Goal: Information Seeking & Learning: Learn about a topic

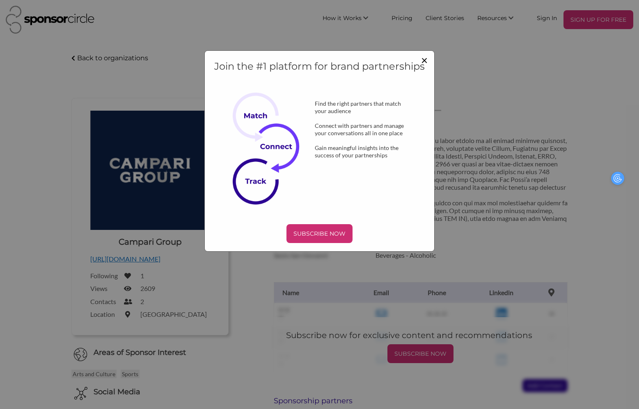
click at [424, 63] on span "×" at bounding box center [424, 60] width 7 height 14
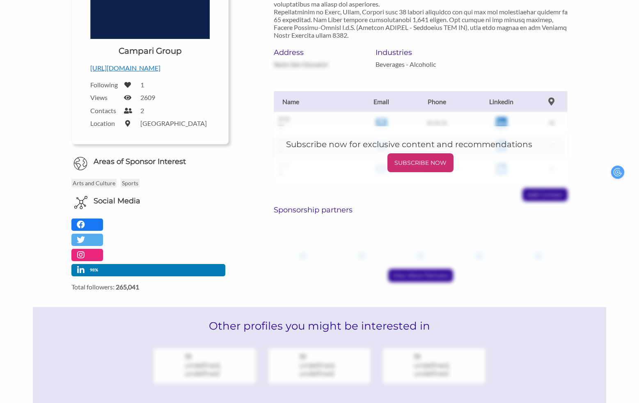
scroll to position [190, 5]
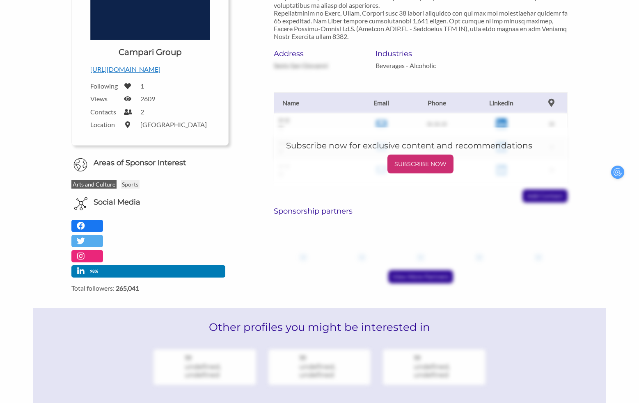
click at [89, 185] on p "Arts and Culture" at bounding box center [93, 184] width 45 height 9
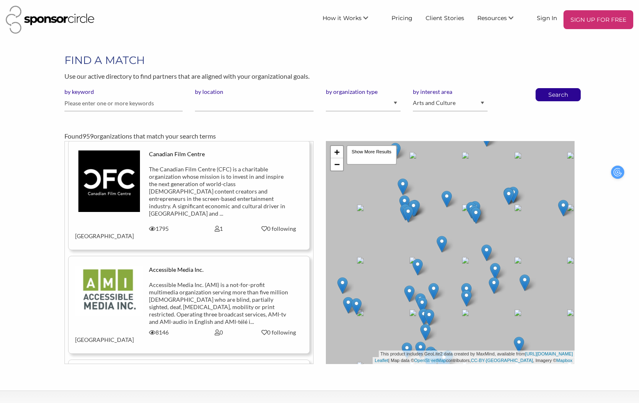
scroll to position [4, 0]
click at [227, 102] on input "by location" at bounding box center [254, 104] width 118 height 16
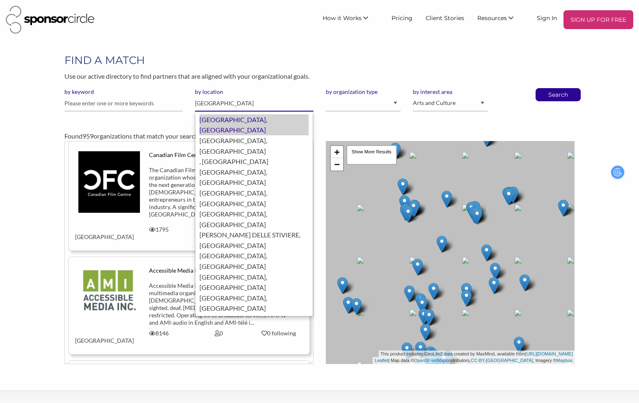
click at [234, 120] on div "Milan, Italy" at bounding box center [253, 124] width 109 height 21
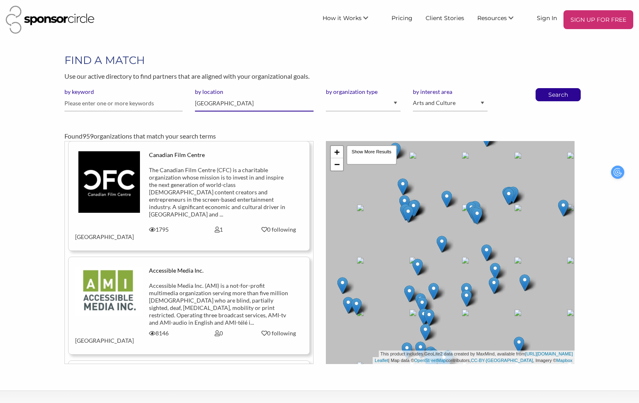
type input "[GEOGRAPHIC_DATA]"
click at [149, 104] on input "text" at bounding box center [123, 104] width 118 height 16
click at [152, 103] on input "text" at bounding box center [123, 104] width 118 height 16
click at [140, 110] on input "text" at bounding box center [123, 104] width 118 height 16
click at [140, 109] on input "text" at bounding box center [123, 104] width 118 height 16
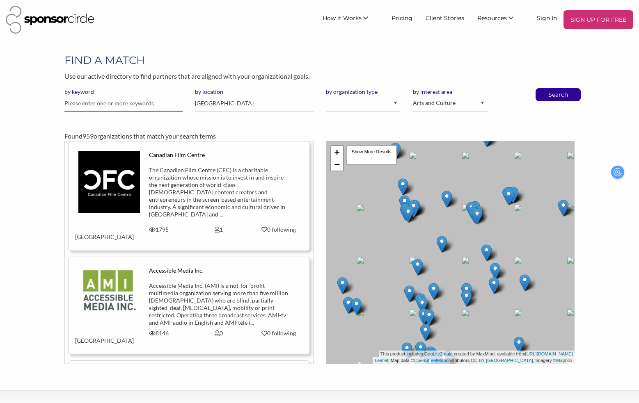
click at [139, 105] on input "text" at bounding box center [123, 104] width 118 height 16
type input "c"
type input "d"
type input "music"
click at [390, 104] on select "I am an event organizer seeking new partnerships with suppliers, exhibitors or …" at bounding box center [363, 104] width 75 height 16
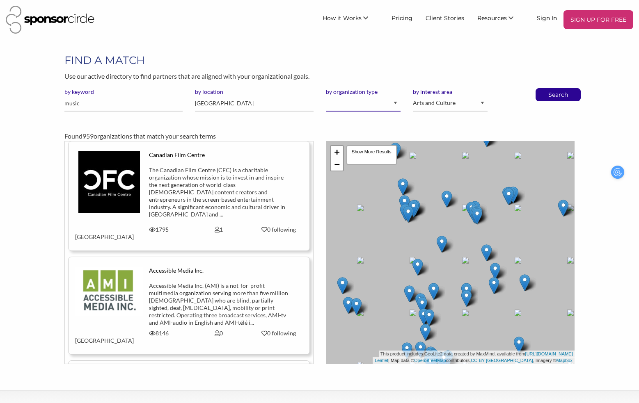
select select "Property"
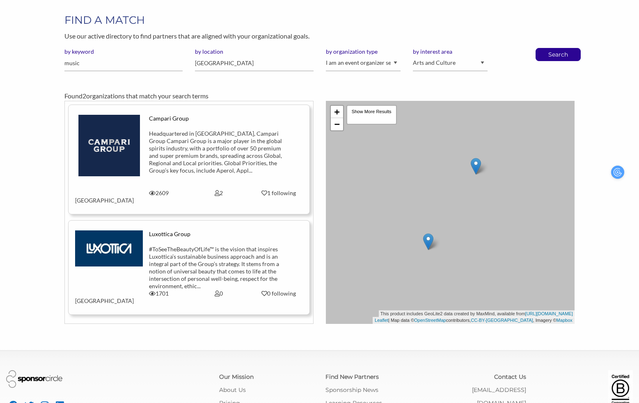
scroll to position [38, 0]
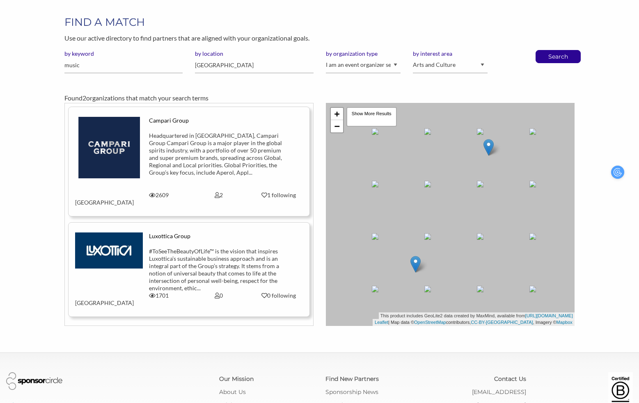
click at [222, 233] on div "Luxottica Group" at bounding box center [219, 236] width 140 height 7
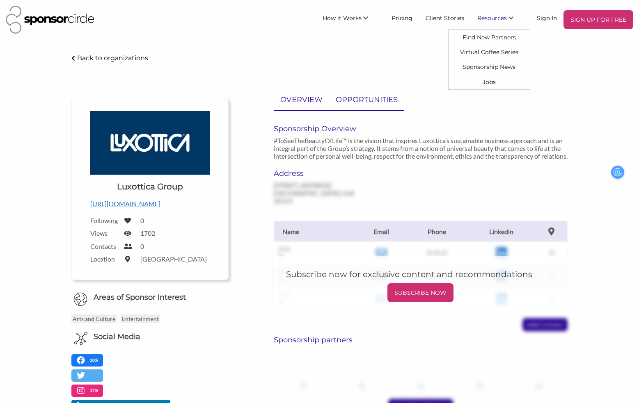
click at [374, 104] on p "OPPORTUNITIES" at bounding box center [367, 100] width 62 height 12
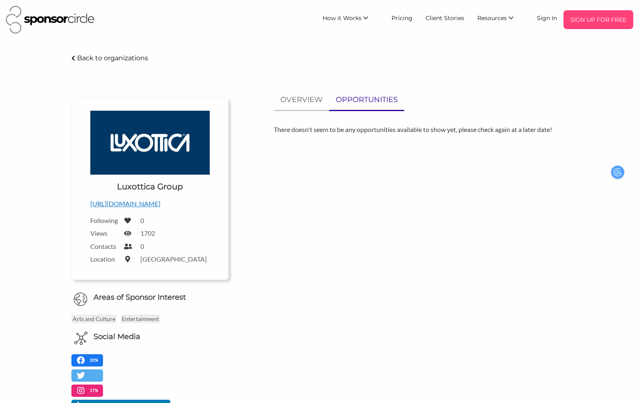
click at [570, 24] on p "SIGN UP FOR FREE" at bounding box center [597, 20] width 63 height 12
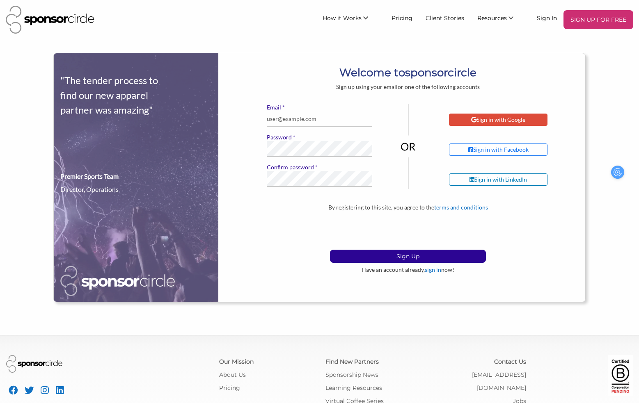
click at [475, 123] on div "Sign in with Google" at bounding box center [498, 119] width 54 height 7
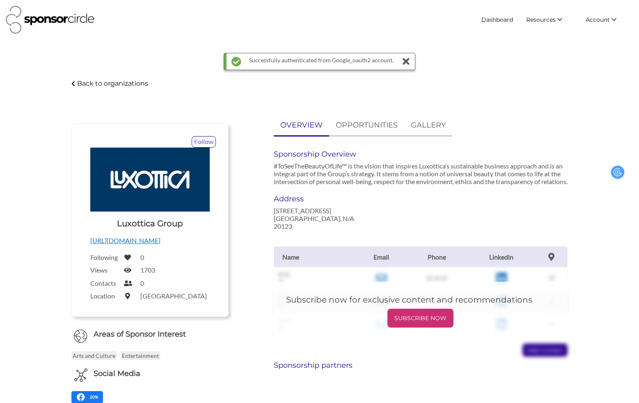
click at [406, 62] on icon at bounding box center [405, 61] width 11 height 16
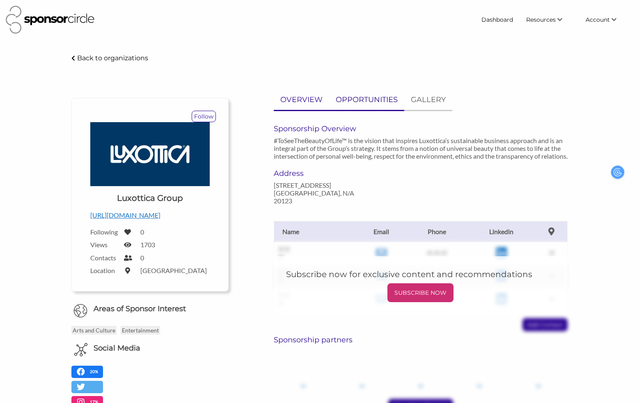
click at [377, 101] on p "OPPORTUNITIES" at bounding box center [367, 100] width 62 height 12
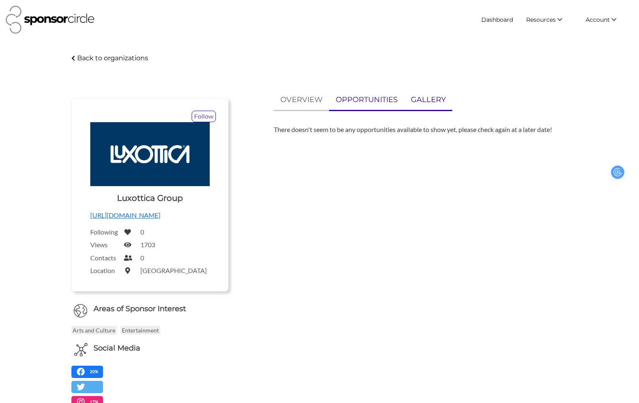
click at [418, 101] on p "GALLERY" at bounding box center [428, 100] width 35 height 12
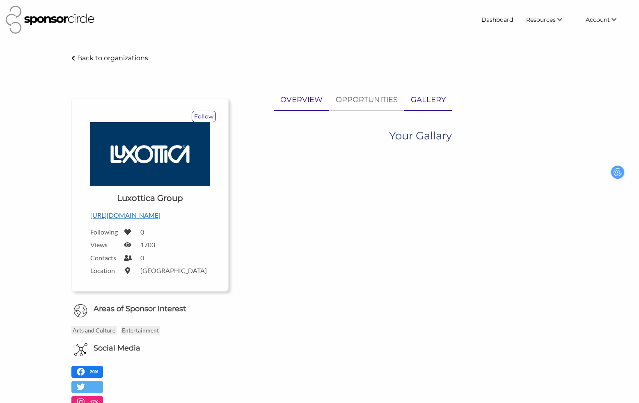
click at [292, 100] on p "OVERVIEW" at bounding box center [301, 100] width 42 height 12
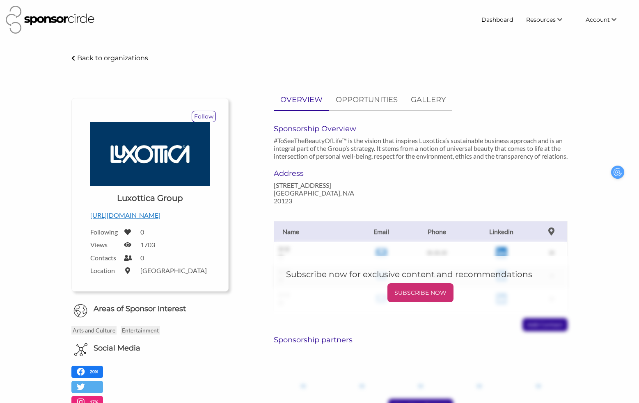
click at [114, 62] on div "Back to organizations" at bounding box center [319, 58] width 508 height 11
click at [113, 58] on p "Back to organizations" at bounding box center [112, 58] width 71 height 8
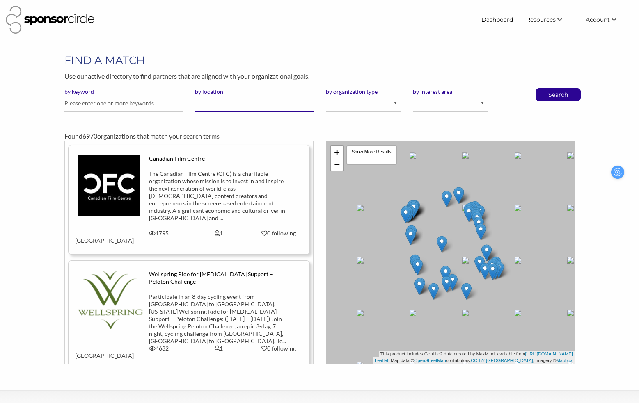
click at [277, 104] on input "by location" at bounding box center [254, 104] width 118 height 16
click at [141, 107] on input "text" at bounding box center [123, 104] width 118 height 16
type input "movie"
click at [442, 104] on select "Animal Welfare Arts and Culture Business and Entrepreneurship Community Diversi…" at bounding box center [450, 104] width 75 height 16
select select "5"
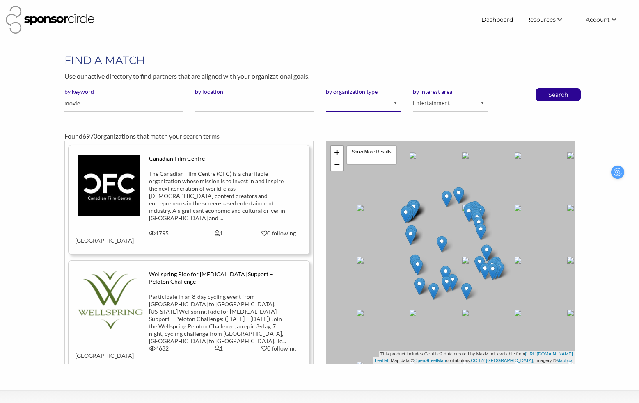
click at [339, 108] on select "I am an event organizer seeking new partnerships with suppliers, exhibitors or …" at bounding box center [363, 104] width 75 height 16
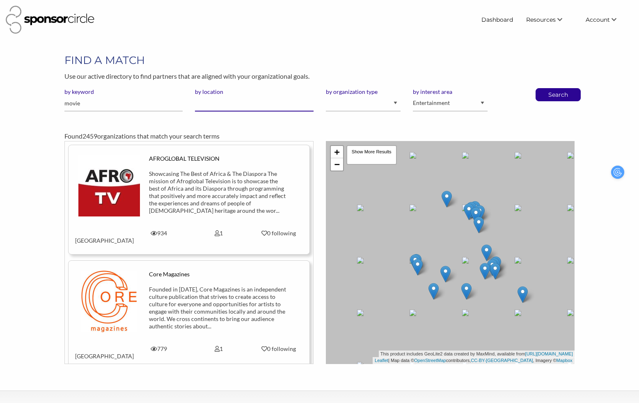
click at [218, 106] on input "by location" at bounding box center [254, 104] width 118 height 16
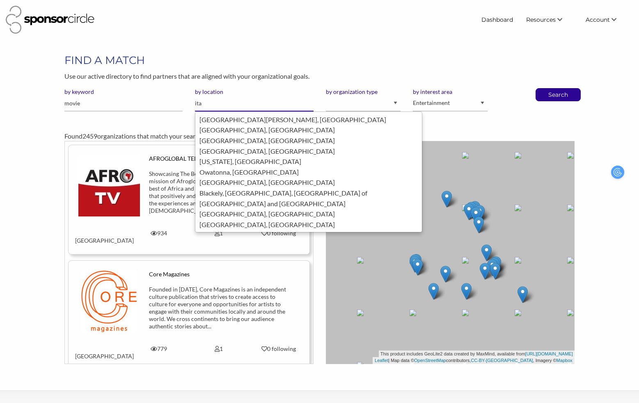
type input "ital"
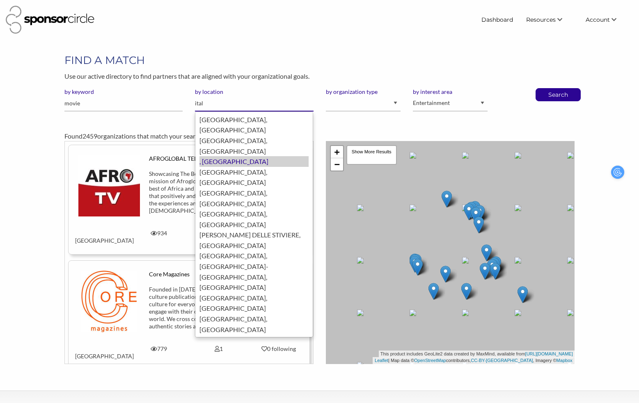
click at [218, 156] on div ", Italy" at bounding box center [253, 161] width 109 height 11
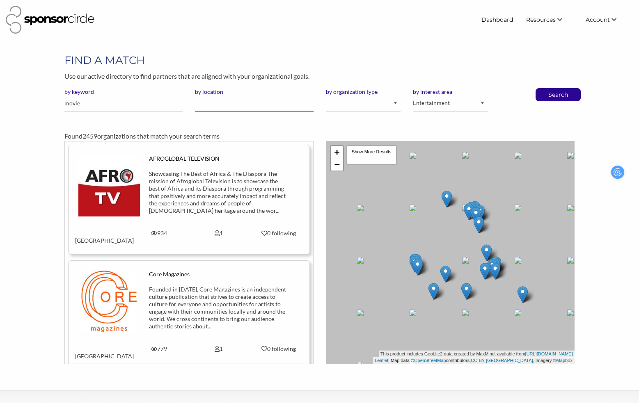
click at [208, 109] on input "by location" at bounding box center [254, 104] width 118 height 16
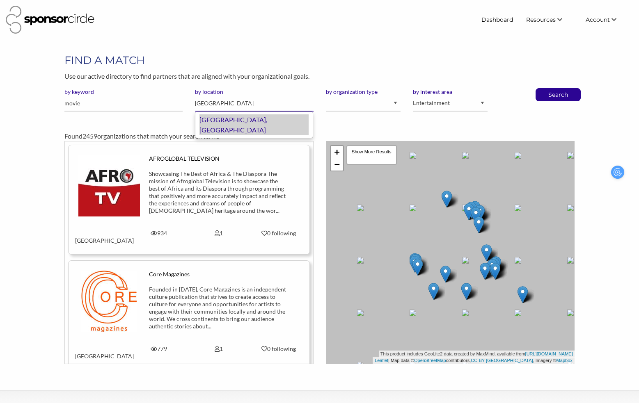
click at [220, 123] on div "Rome, Italy" at bounding box center [253, 124] width 109 height 21
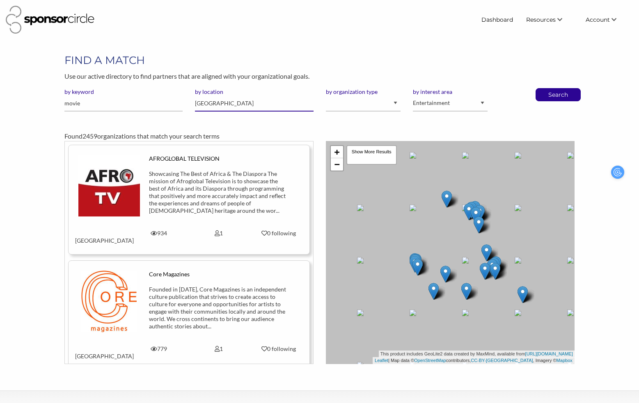
type input "[GEOGRAPHIC_DATA]"
click at [390, 103] on select "I am an event organizer seeking new partnerships with suppliers, exhibitors or …" at bounding box center [363, 104] width 75 height 16
click at [132, 100] on input "movie" at bounding box center [123, 104] width 118 height 16
type input "movie, film, festival"
click at [566, 94] on p "Search" at bounding box center [557, 95] width 27 height 12
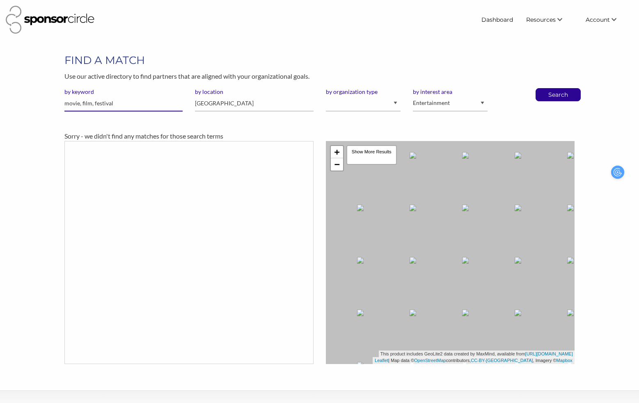
click at [103, 101] on input "movie, film, festival" at bounding box center [123, 104] width 118 height 16
type input "festival"
click at [570, 98] on p "Search" at bounding box center [557, 95] width 27 height 12
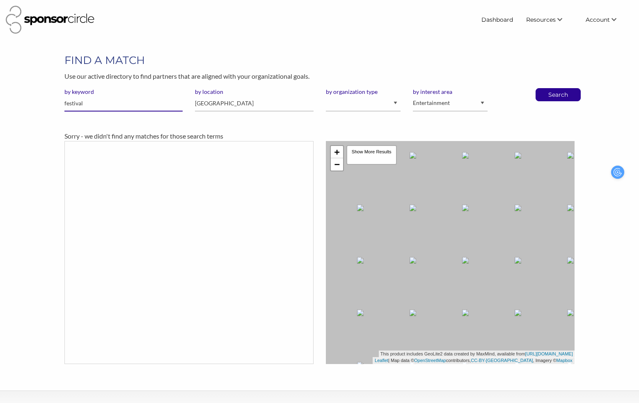
click at [163, 100] on input "festival" at bounding box center [123, 104] width 118 height 16
type input "art"
click at [540, 95] on div "Search" at bounding box center [557, 94] width 45 height 13
click at [462, 103] on select "Animal Welfare Arts and Culture Business and Entrepreneurship Community Diversi…" at bounding box center [450, 104] width 75 height 16
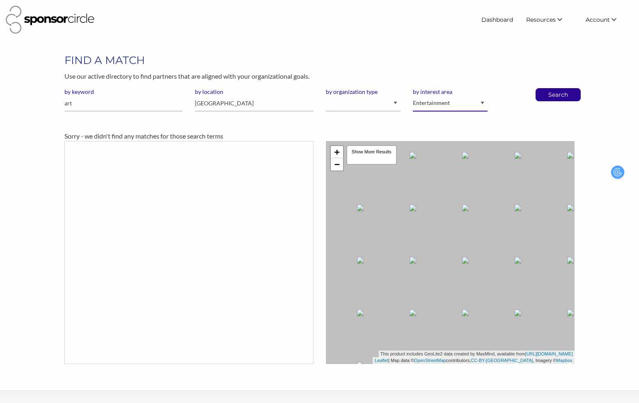
select select "1"
click at [551, 98] on p "Search" at bounding box center [557, 95] width 27 height 12
click at [554, 93] on p "Search" at bounding box center [557, 95] width 27 height 12
click at [552, 93] on p "Search" at bounding box center [557, 95] width 27 height 12
click at [551, 94] on p "Search" at bounding box center [557, 95] width 27 height 12
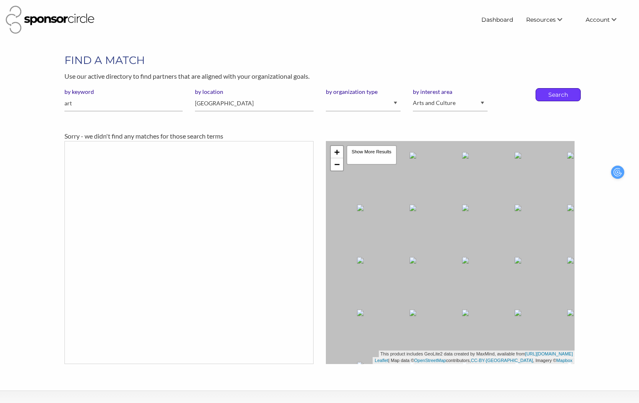
click at [551, 94] on p "Search" at bounding box center [557, 95] width 27 height 12
click at [390, 104] on select "I am an event organizer seeking new partnerships with suppliers, exhibitors or …" at bounding box center [363, 104] width 75 height 16
select select "Property"
click at [566, 92] on p "Search" at bounding box center [557, 95] width 27 height 12
click at [79, 104] on input "art" at bounding box center [123, 104] width 118 height 16
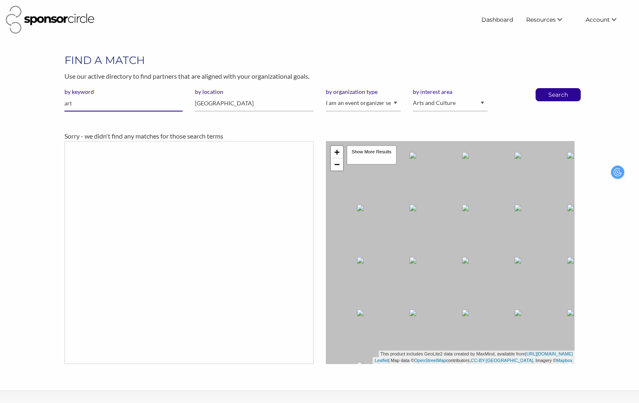
click at [79, 104] on input "art" at bounding box center [123, 104] width 118 height 16
click at [552, 98] on p "Search" at bounding box center [557, 95] width 27 height 12
click at [120, 101] on input "text" at bounding box center [123, 104] width 118 height 16
type input "festival"
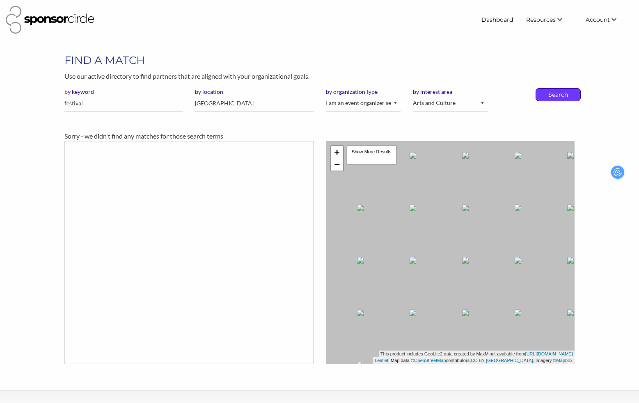
click at [551, 97] on p "Search" at bounding box center [557, 95] width 27 height 12
click at [114, 104] on input "festival" at bounding box center [123, 104] width 118 height 16
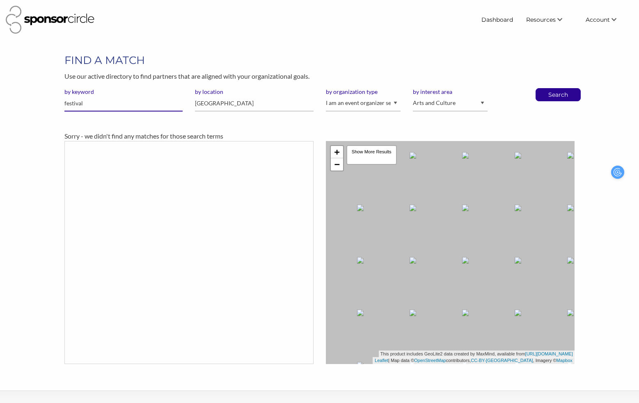
click at [114, 104] on input "festival" at bounding box center [123, 104] width 118 height 16
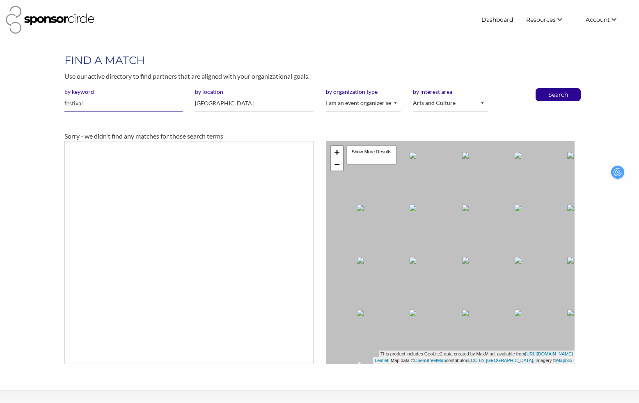
click at [114, 104] on input "festival" at bounding box center [123, 104] width 118 height 16
click at [218, 108] on input "[GEOGRAPHIC_DATA]" at bounding box center [254, 104] width 118 height 16
click at [249, 50] on body "Dashboard Resources Find New Partners Virtual Coffee Series Sponsorship News Jo…" at bounding box center [319, 201] width 639 height 403
click at [356, 100] on select "I am an event organizer seeking new partnerships with suppliers, exhibitors or …" at bounding box center [363, 104] width 75 height 16
click at [134, 102] on input "festival" at bounding box center [123, 104] width 118 height 16
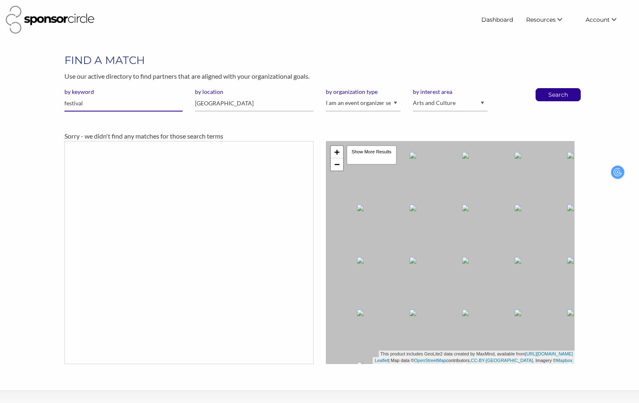
click at [134, 102] on input "festival" at bounding box center [123, 104] width 118 height 16
click at [63, 18] on img at bounding box center [50, 20] width 89 height 28
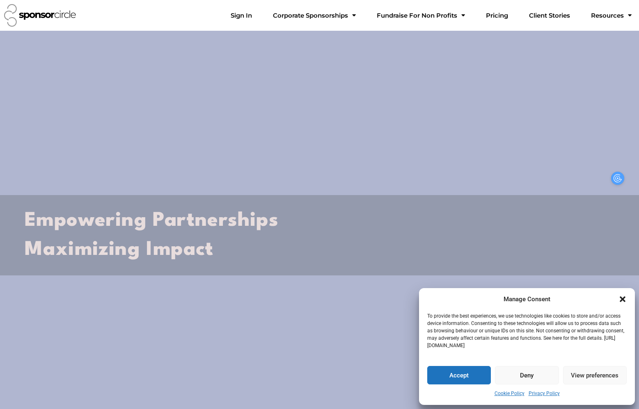
click at [463, 376] on button "Accept" at bounding box center [459, 375] width 64 height 18
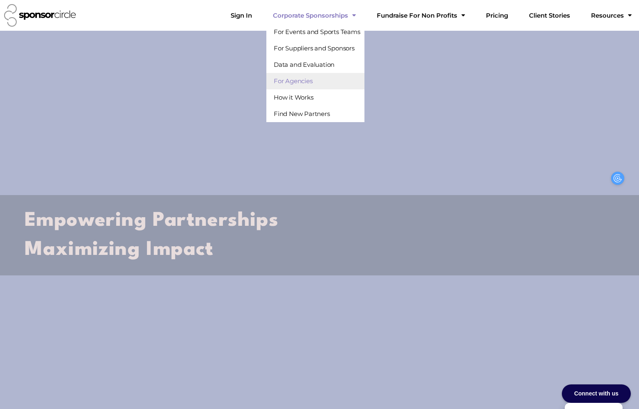
click at [303, 85] on link "For Agencies" at bounding box center [315, 81] width 98 height 16
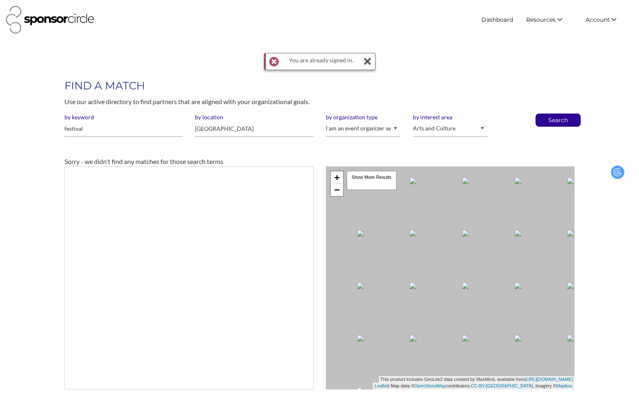
click at [365, 63] on icon at bounding box center [367, 61] width 8 height 16
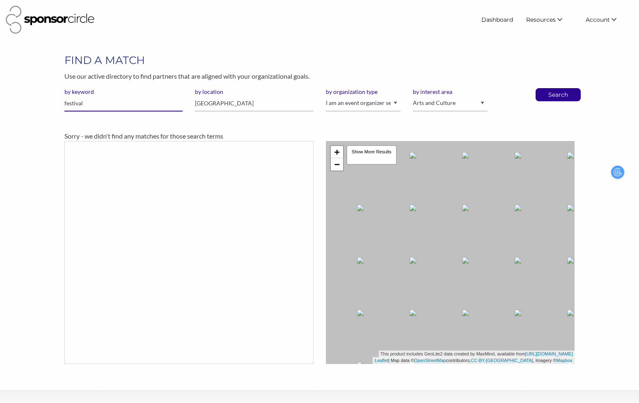
click at [145, 104] on input "festival" at bounding box center [123, 104] width 118 height 16
click at [544, 89] on button "Search" at bounding box center [557, 95] width 27 height 12
click at [340, 170] on link "−" at bounding box center [337, 164] width 12 height 12
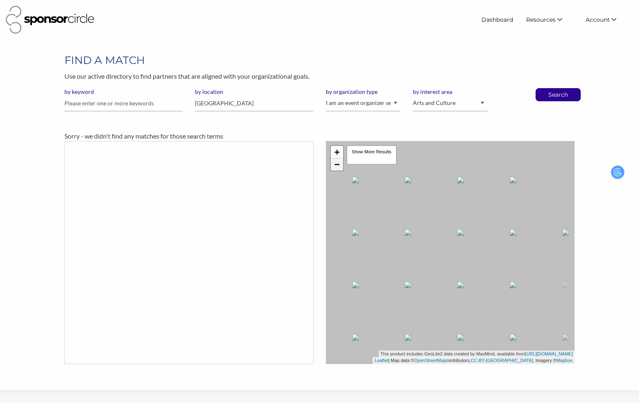
click at [340, 170] on link "−" at bounding box center [337, 164] width 12 height 12
click at [213, 107] on input "Rome" at bounding box center [254, 104] width 118 height 16
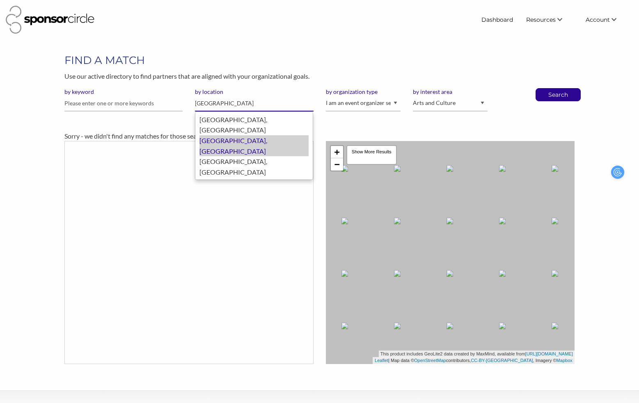
click at [240, 135] on div "Roma, Italy" at bounding box center [253, 145] width 109 height 21
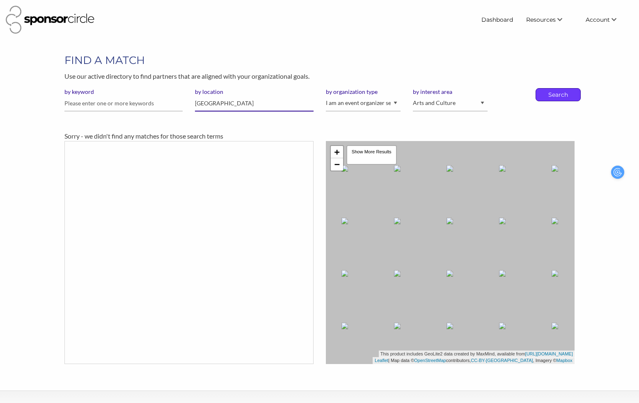
type input "[GEOGRAPHIC_DATA]"
click at [541, 98] on div "Search" at bounding box center [557, 94] width 45 height 13
click at [145, 103] on input "text" at bounding box center [123, 104] width 118 height 16
type input "art"
click at [551, 89] on p "Search" at bounding box center [557, 95] width 27 height 12
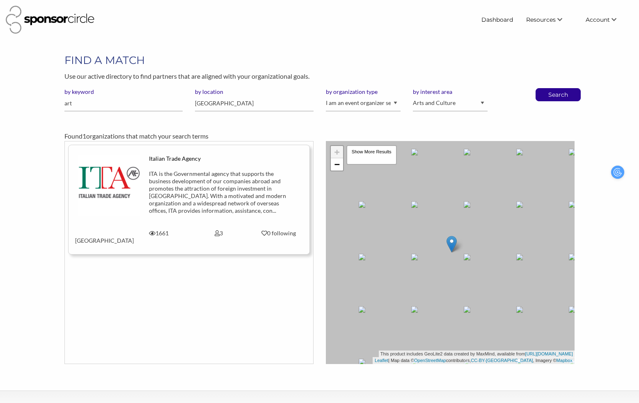
click at [265, 182] on div "ITA is the Governmental agency that supports the business development of our co…" at bounding box center [219, 192] width 140 height 44
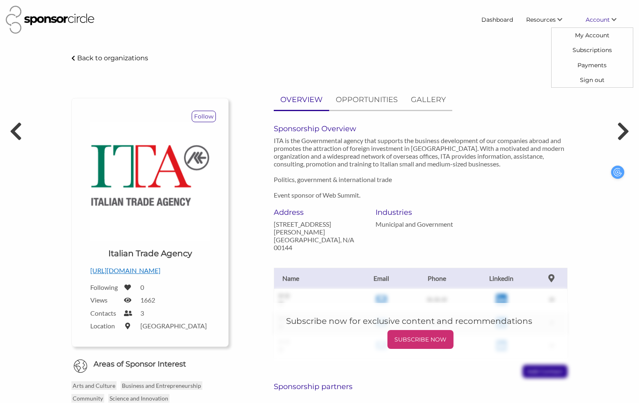
click at [594, 16] on span "Account" at bounding box center [597, 19] width 24 height 7
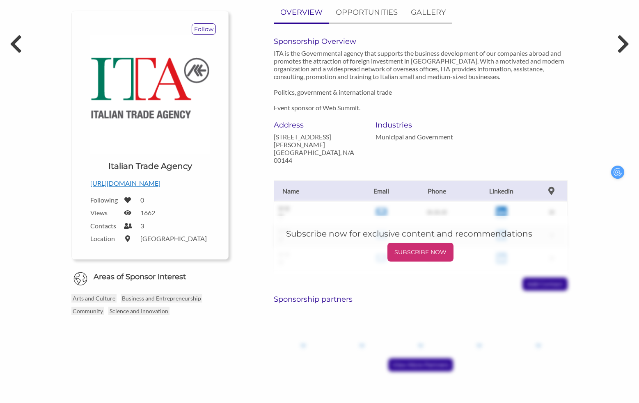
scroll to position [76, 0]
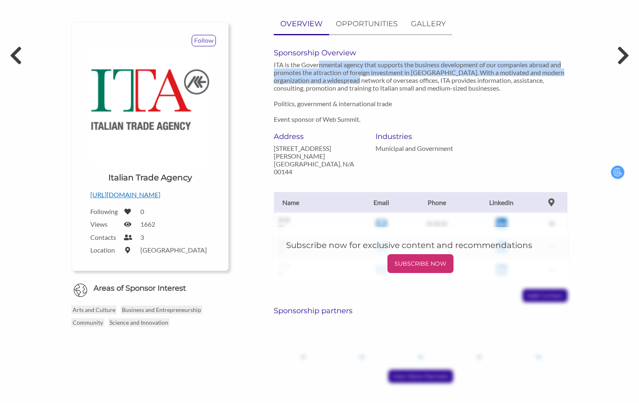
drag, startPoint x: 319, startPoint y: 66, endPoint x: 342, endPoint y: 80, distance: 26.9
click at [342, 80] on p "ITA is the Governmental agency that supports the business development of our co…" at bounding box center [421, 92] width 294 height 62
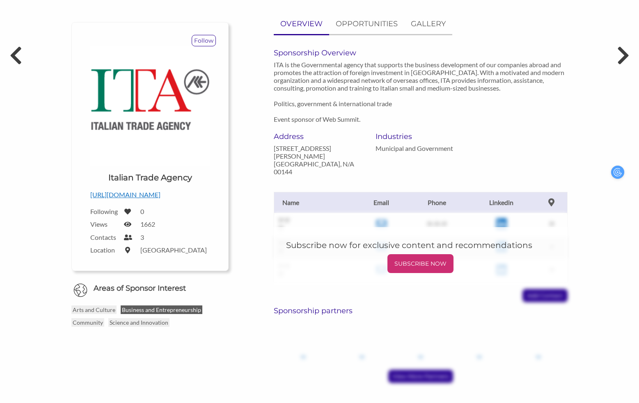
click at [147, 309] on p "Business and Entrepreneurship" at bounding box center [162, 310] width 82 height 9
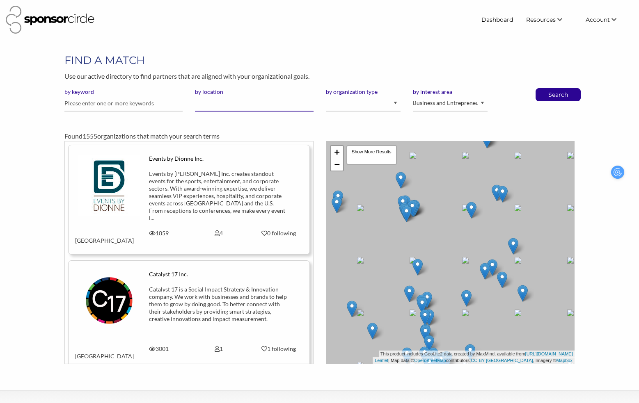
click at [244, 105] on input "by location" at bounding box center [254, 104] width 118 height 16
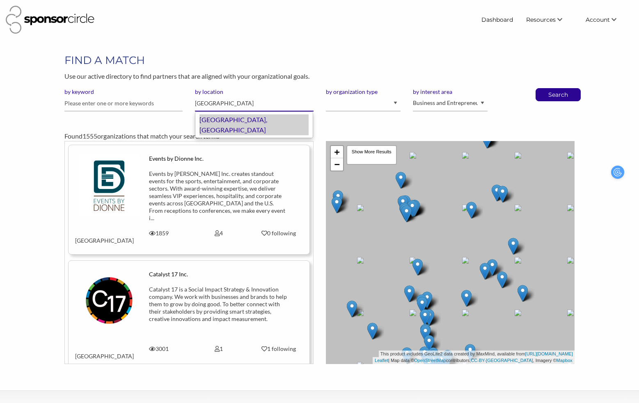
click at [248, 122] on div "Rome, Italy" at bounding box center [253, 124] width 109 height 21
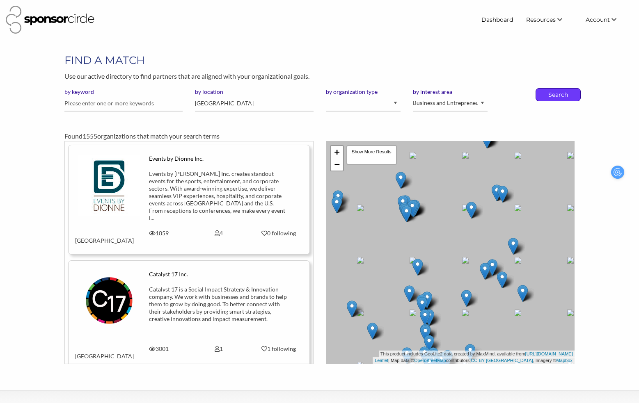
click at [539, 93] on div "Search" at bounding box center [557, 94] width 45 height 13
click at [252, 105] on input "Rome" at bounding box center [254, 104] width 118 height 16
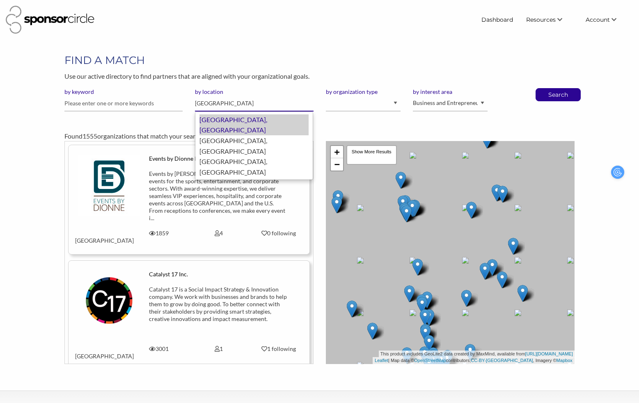
click at [241, 119] on div "Roma, Italy" at bounding box center [253, 124] width 109 height 21
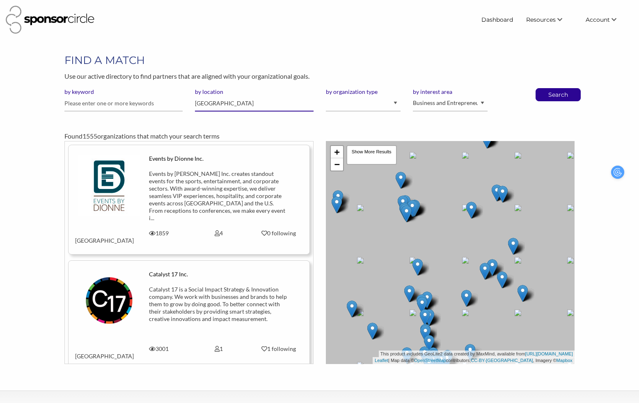
type input "Roma"
click at [390, 106] on select "I am an event organizer seeking new partnerships with suppliers, exhibitors or …" at bounding box center [363, 104] width 75 height 16
select select "Property"
click at [549, 93] on p "Search" at bounding box center [557, 95] width 27 height 12
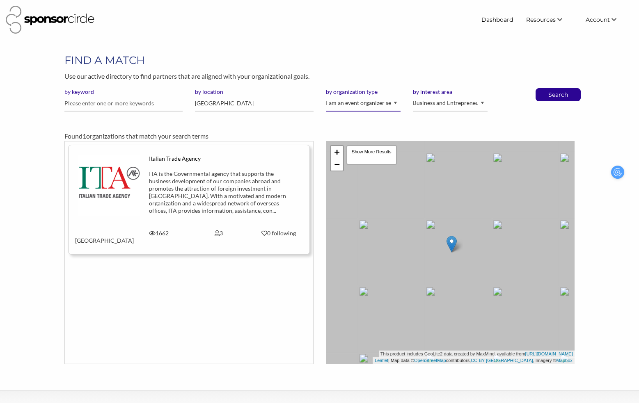
click at [358, 106] on select "I am an event organizer seeking new partnerships with suppliers, exhibitors or …" at bounding box center [363, 104] width 75 height 16
select select "Sponsor"
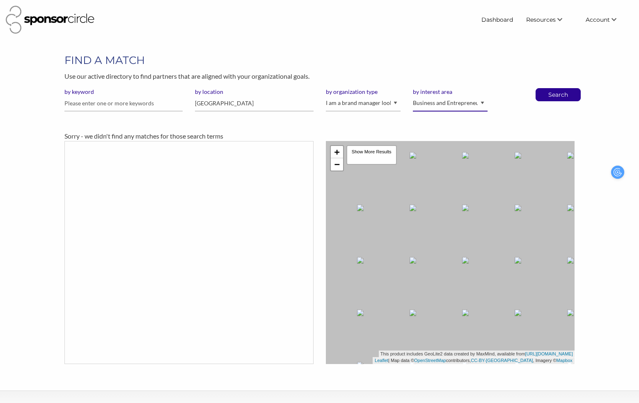
click at [466, 104] on select "Animal Welfare Arts and Culture Business and Entrepreneurship Community Diversi…" at bounding box center [450, 104] width 75 height 16
select select "3"
click at [546, 94] on p "Search" at bounding box center [557, 95] width 27 height 12
click at [242, 107] on input "[GEOGRAPHIC_DATA]" at bounding box center [254, 104] width 118 height 16
type input "[GEOGRAPHIC_DATA],"
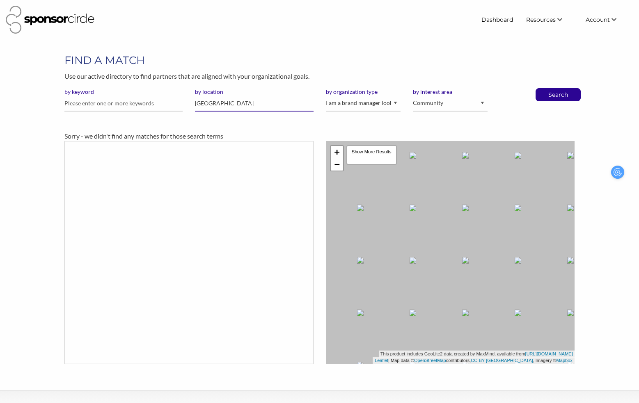
click at [238, 103] on input "Roma" at bounding box center [254, 104] width 118 height 16
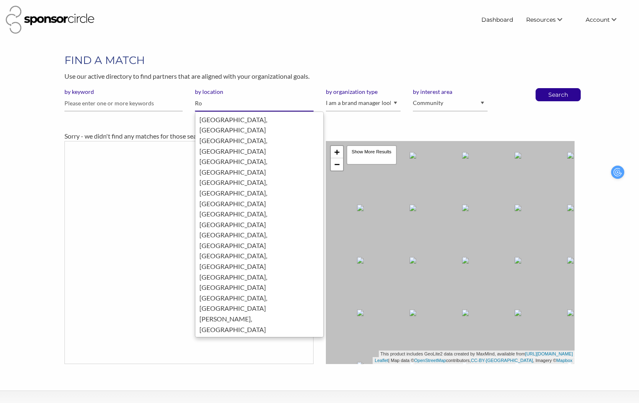
type input "R"
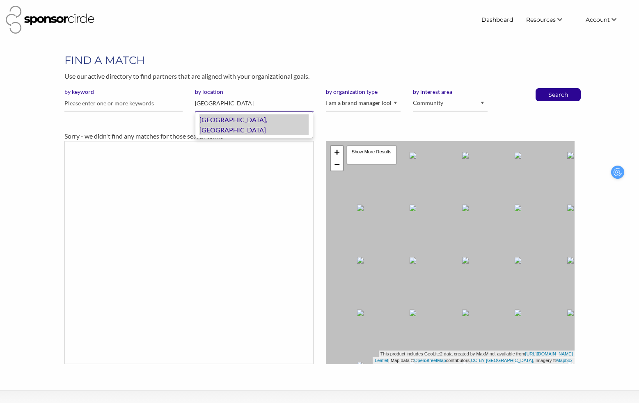
scroll to position [1, 0]
click at [233, 121] on div "Milano, Italy" at bounding box center [253, 123] width 109 height 21
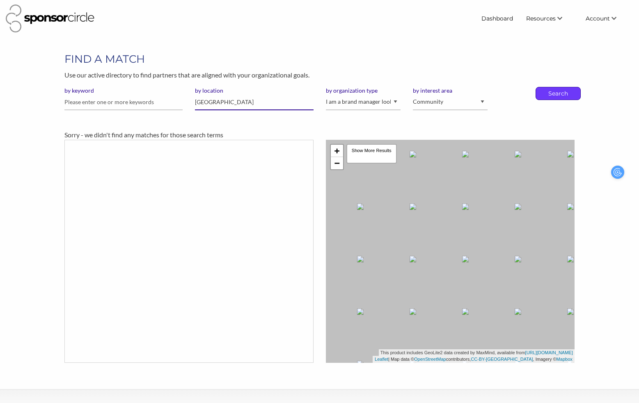
type input "[GEOGRAPHIC_DATA]"
click at [555, 96] on p "Search" at bounding box center [557, 93] width 27 height 12
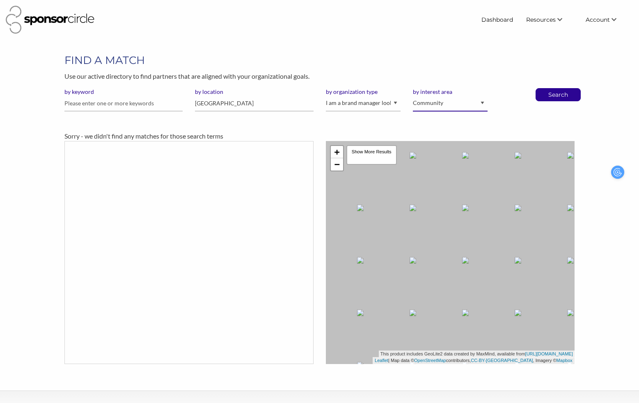
click at [434, 107] on select "Animal Welfare Arts and Culture Business and Entrepreneurship Community Diversi…" at bounding box center [450, 104] width 75 height 16
select select "5"
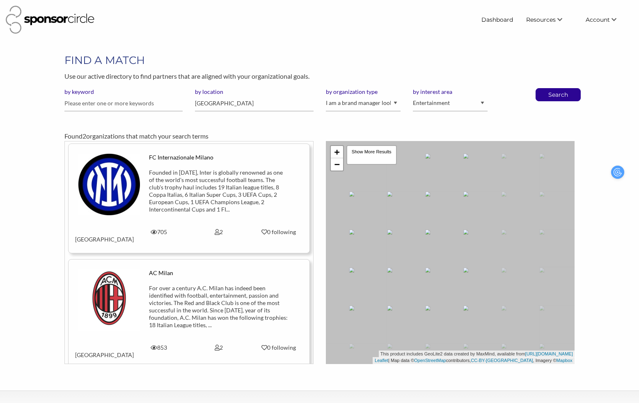
scroll to position [1, 0]
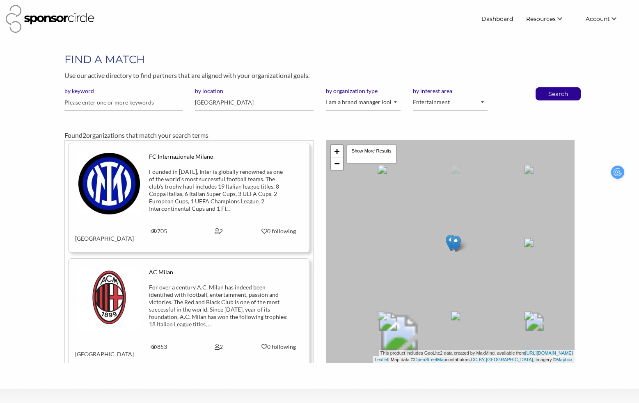
click at [433, 102] on select "Animal Welfare Arts and Culture Business and Entrepreneurship Community Diversi…" at bounding box center [450, 103] width 75 height 16
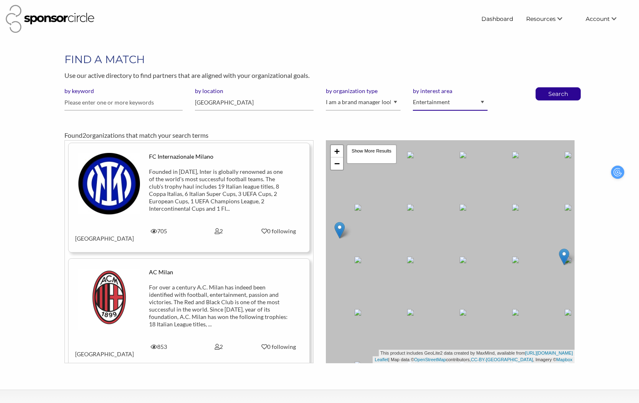
select select "9"
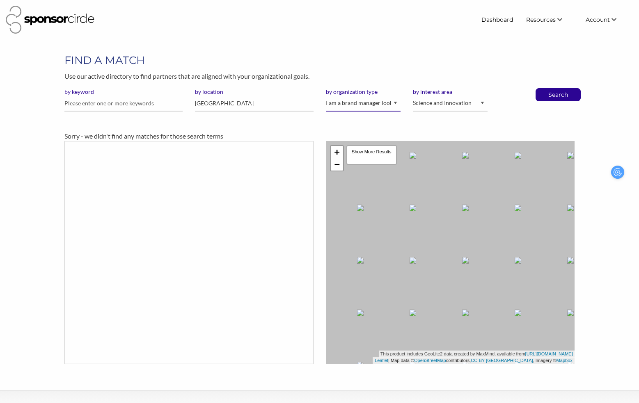
click at [362, 111] on select "I am an event organizer seeking new partnerships with suppliers, exhibitors or …" at bounding box center [363, 104] width 75 height 16
select select "Property"
click at [392, 100] on select "I am an event organizer seeking new partnerships with suppliers, exhibitors or …" at bounding box center [363, 104] width 75 height 16
click at [385, 103] on select "I am an event organizer seeking new partnerships with suppliers, exhibitors or …" at bounding box center [363, 104] width 75 height 16
select select "Creator"
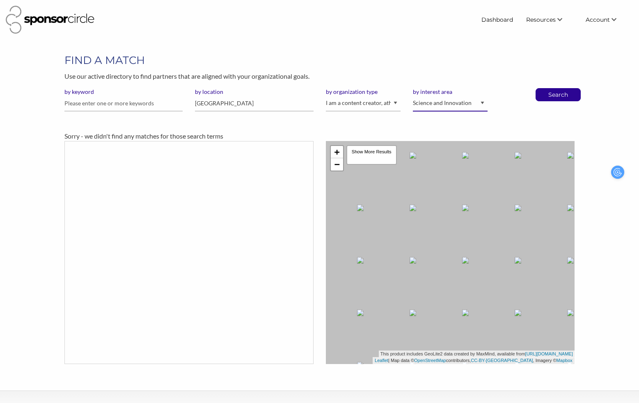
click at [446, 106] on select "Animal Welfare Arts and Culture Business and Entrepreneurship Community Diversi…" at bounding box center [450, 104] width 75 height 16
select select "11"
click at [543, 95] on div "Search" at bounding box center [557, 94] width 45 height 13
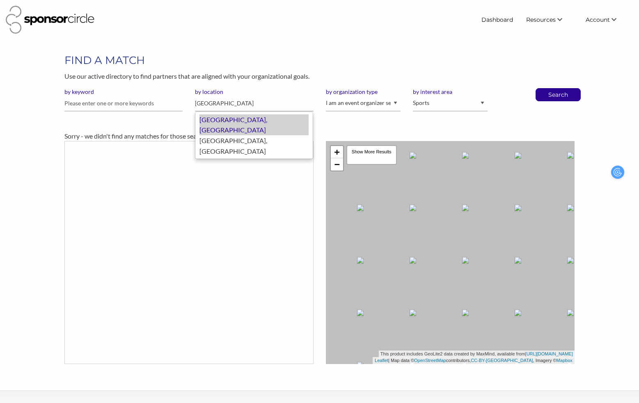
click at [232, 121] on div "[GEOGRAPHIC_DATA], [GEOGRAPHIC_DATA]" at bounding box center [253, 124] width 109 height 21
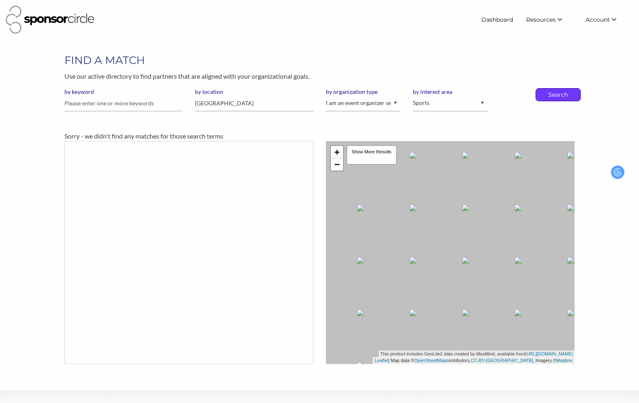
type input "[GEOGRAPHIC_DATA]"
click at [545, 96] on p "Search" at bounding box center [557, 95] width 27 height 12
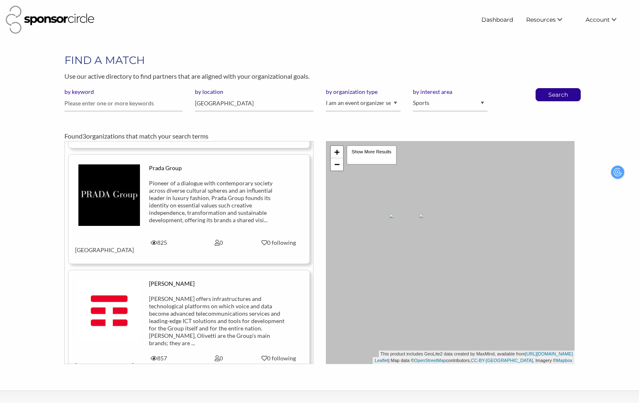
scroll to position [110, 0]
